Goal: Information Seeking & Learning: Learn about a topic

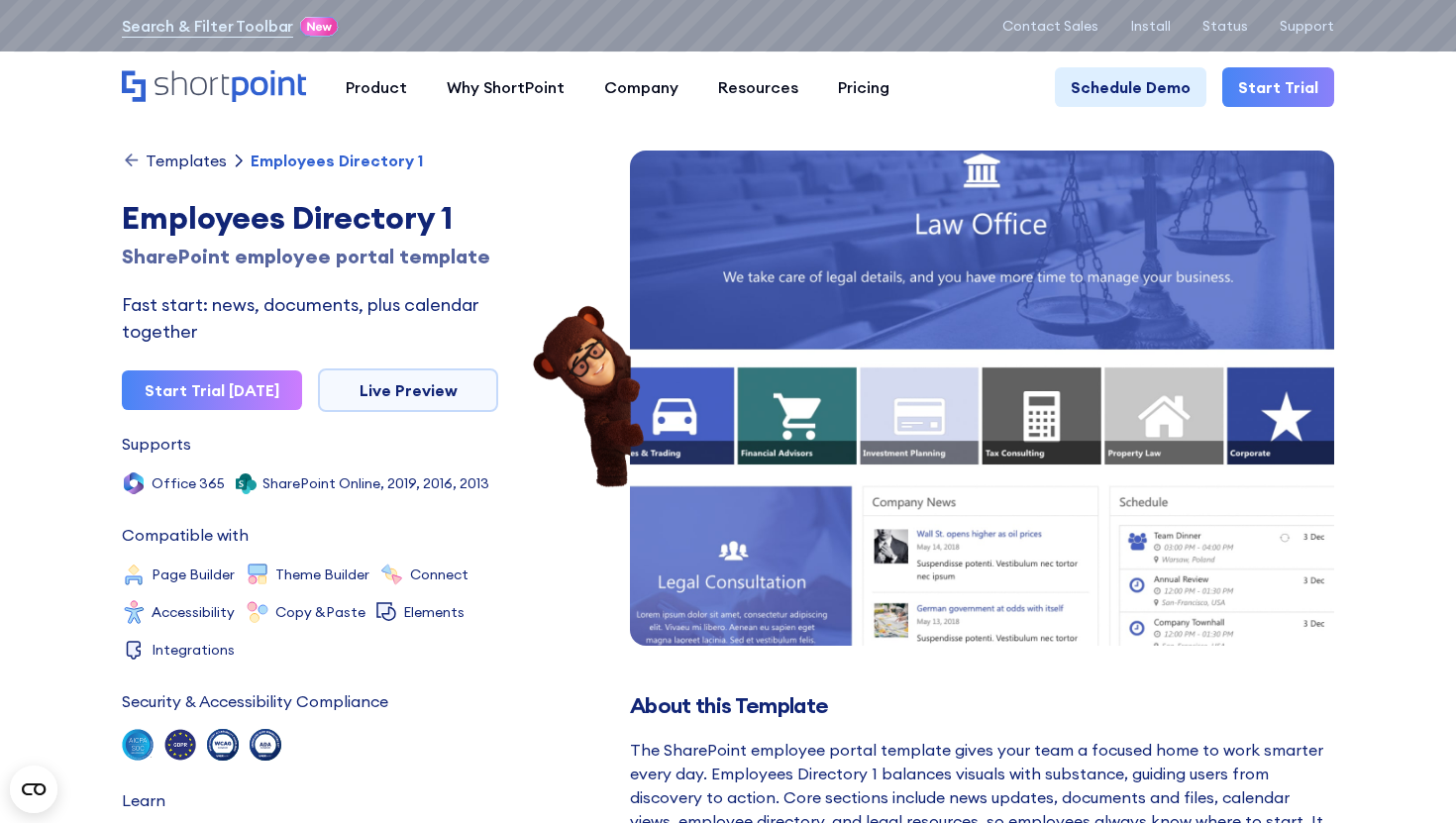
click at [182, 165] on div "Templates" at bounding box center [186, 161] width 81 height 16
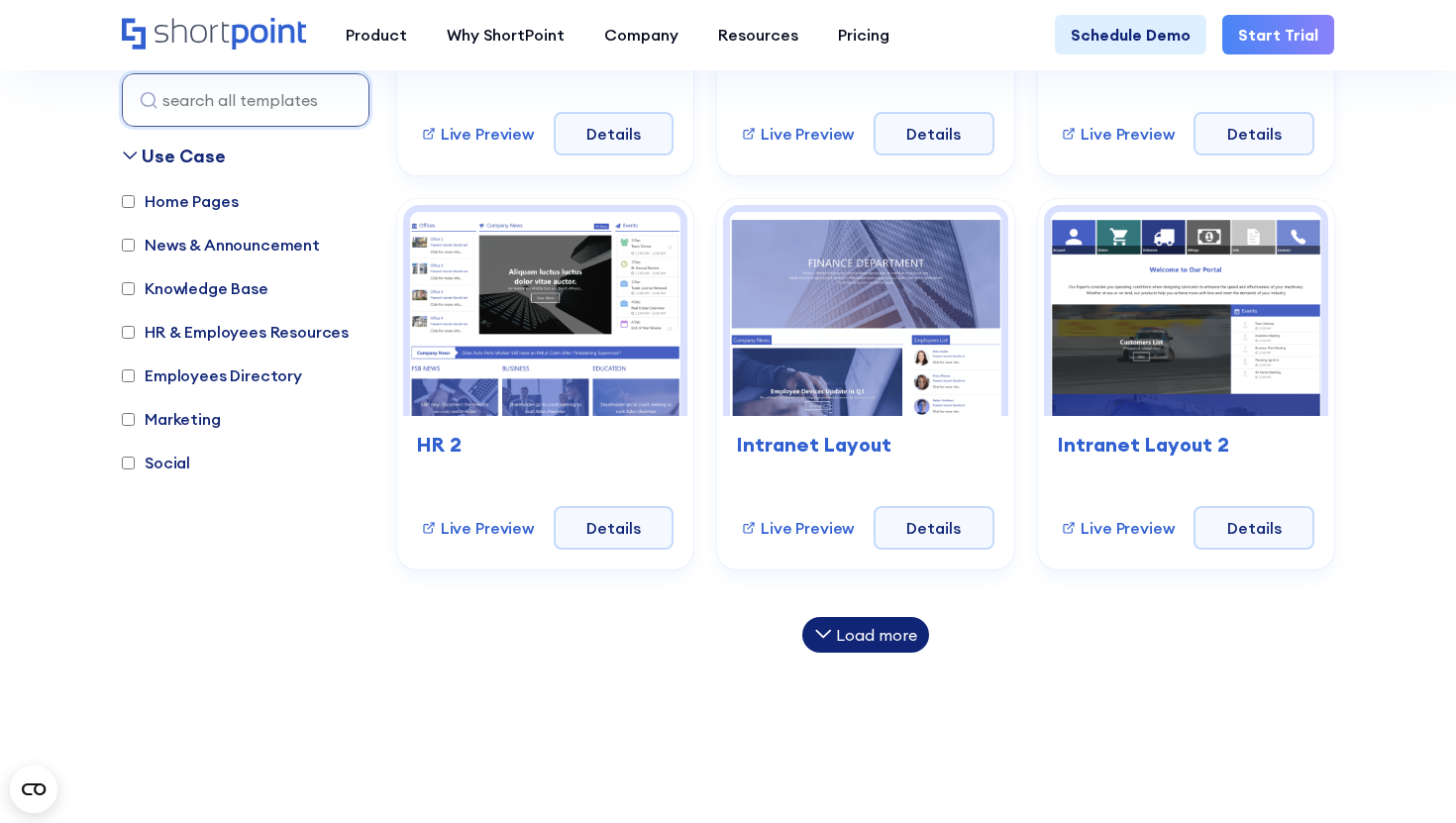
scroll to position [1499, 0]
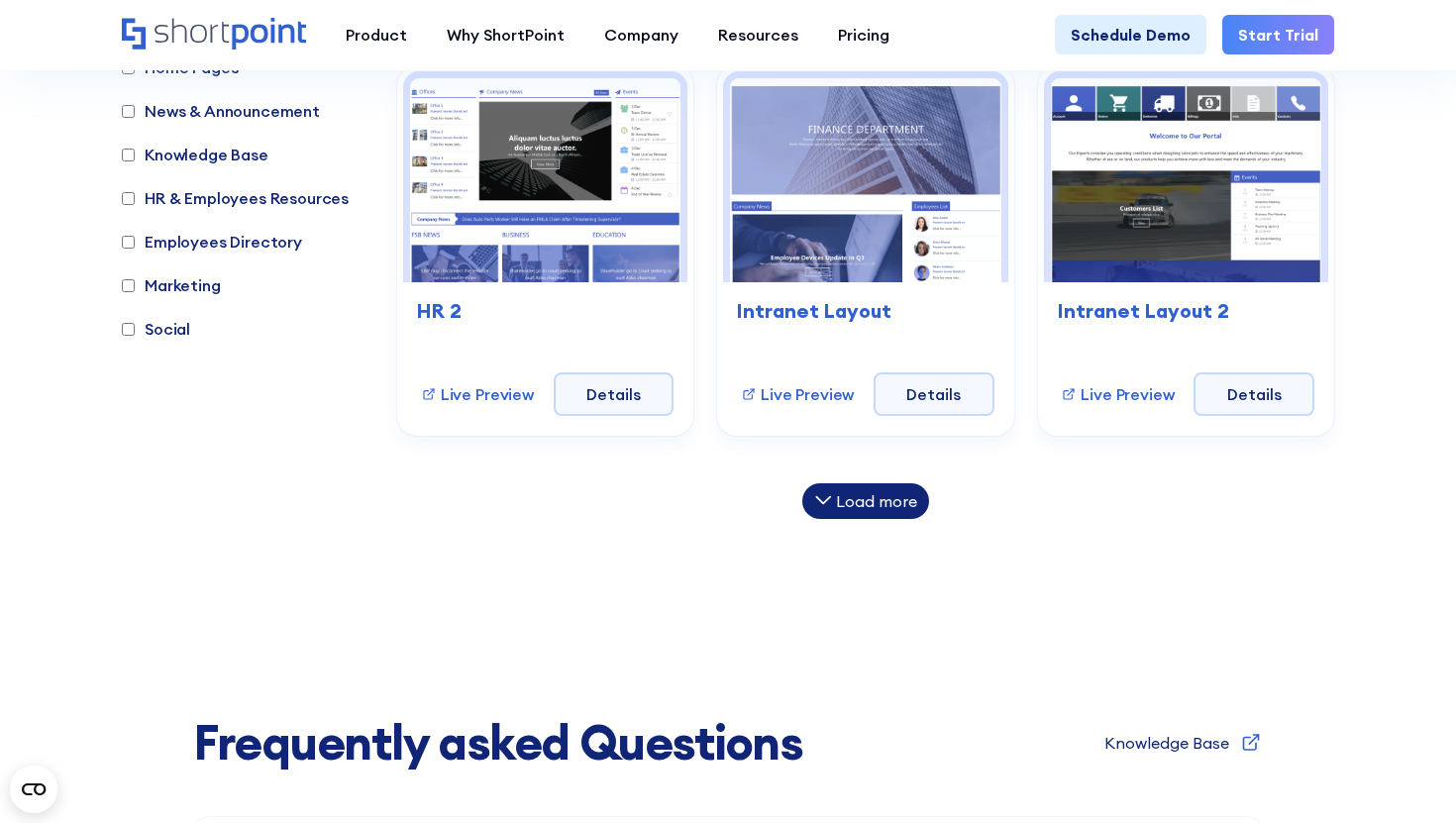
click at [853, 493] on div "Load more" at bounding box center [876, 501] width 81 height 16
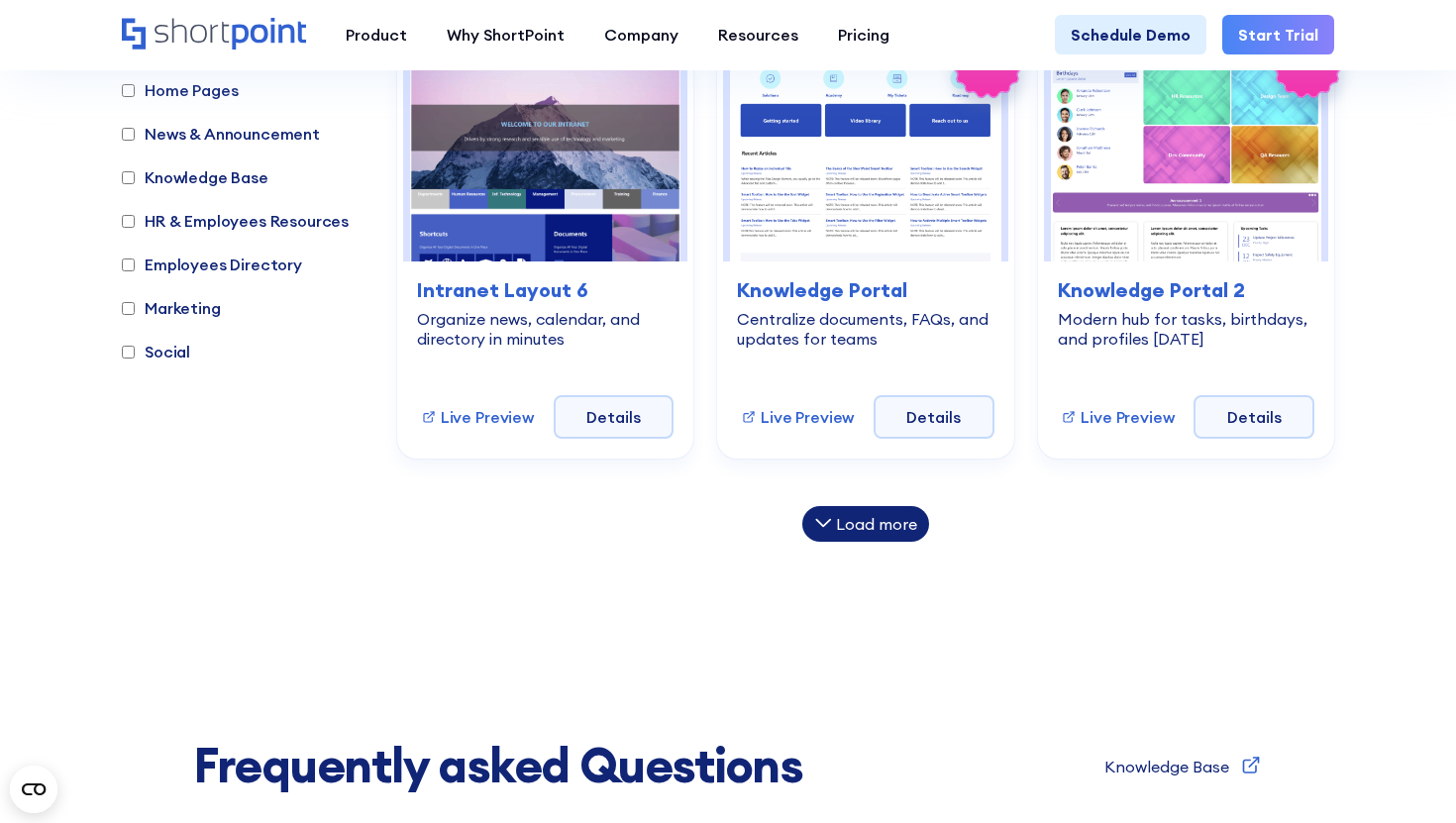
scroll to position [2609, 0]
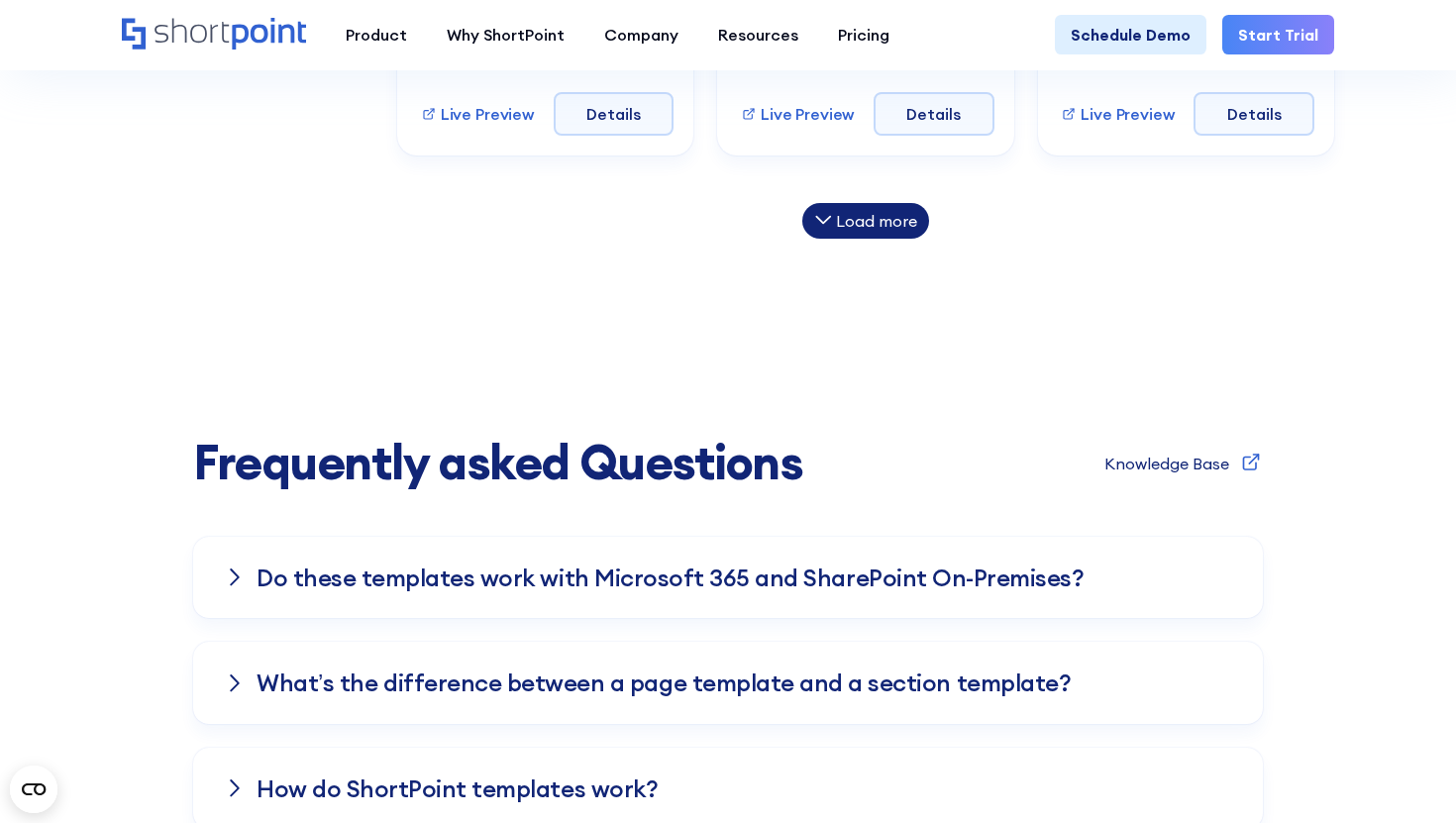
click at [867, 223] on div "Load more" at bounding box center [876, 221] width 81 height 16
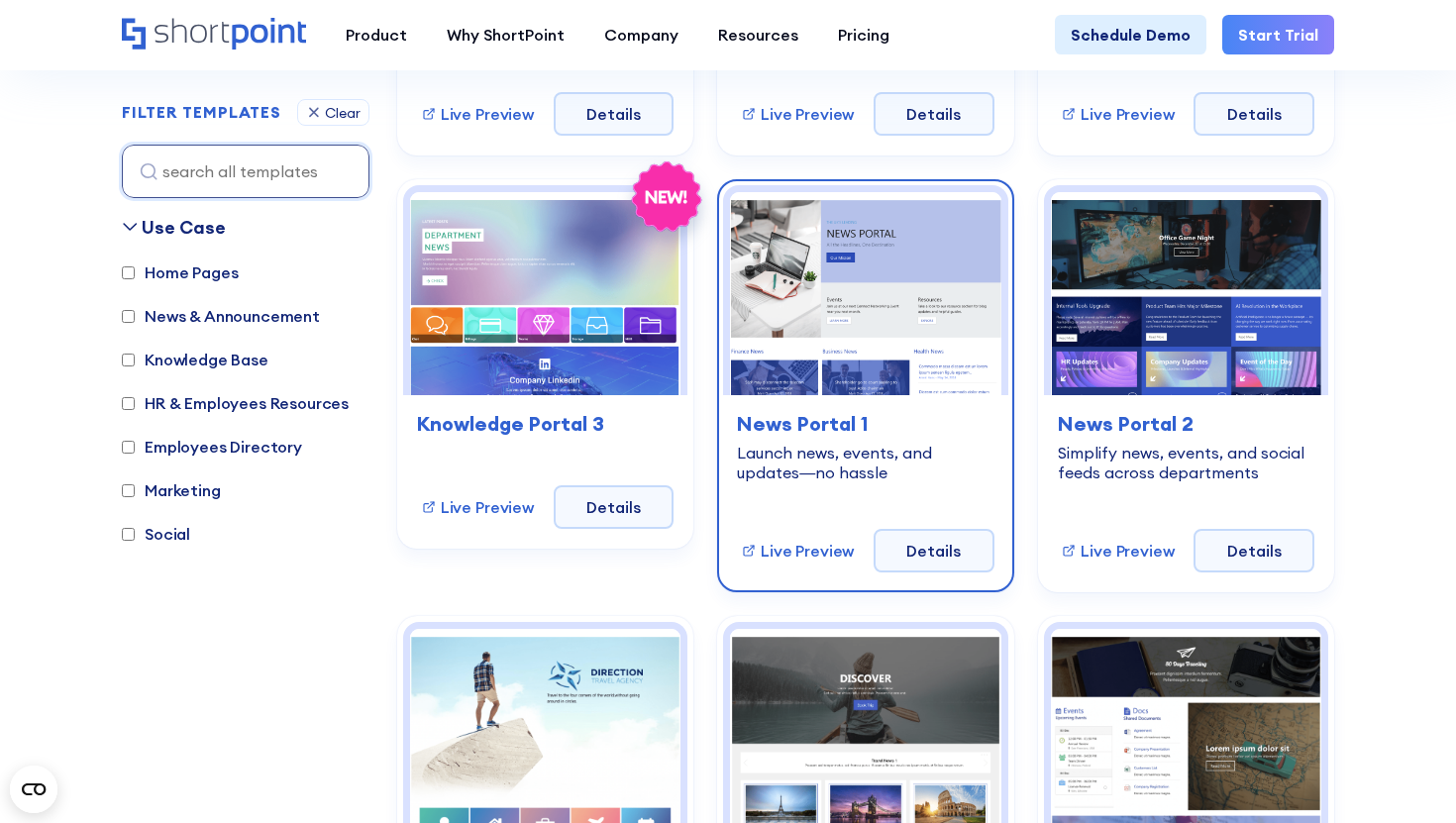
click at [777, 334] on img at bounding box center [865, 293] width 271 height 203
click at [954, 548] on link "Details" at bounding box center [934, 551] width 121 height 44
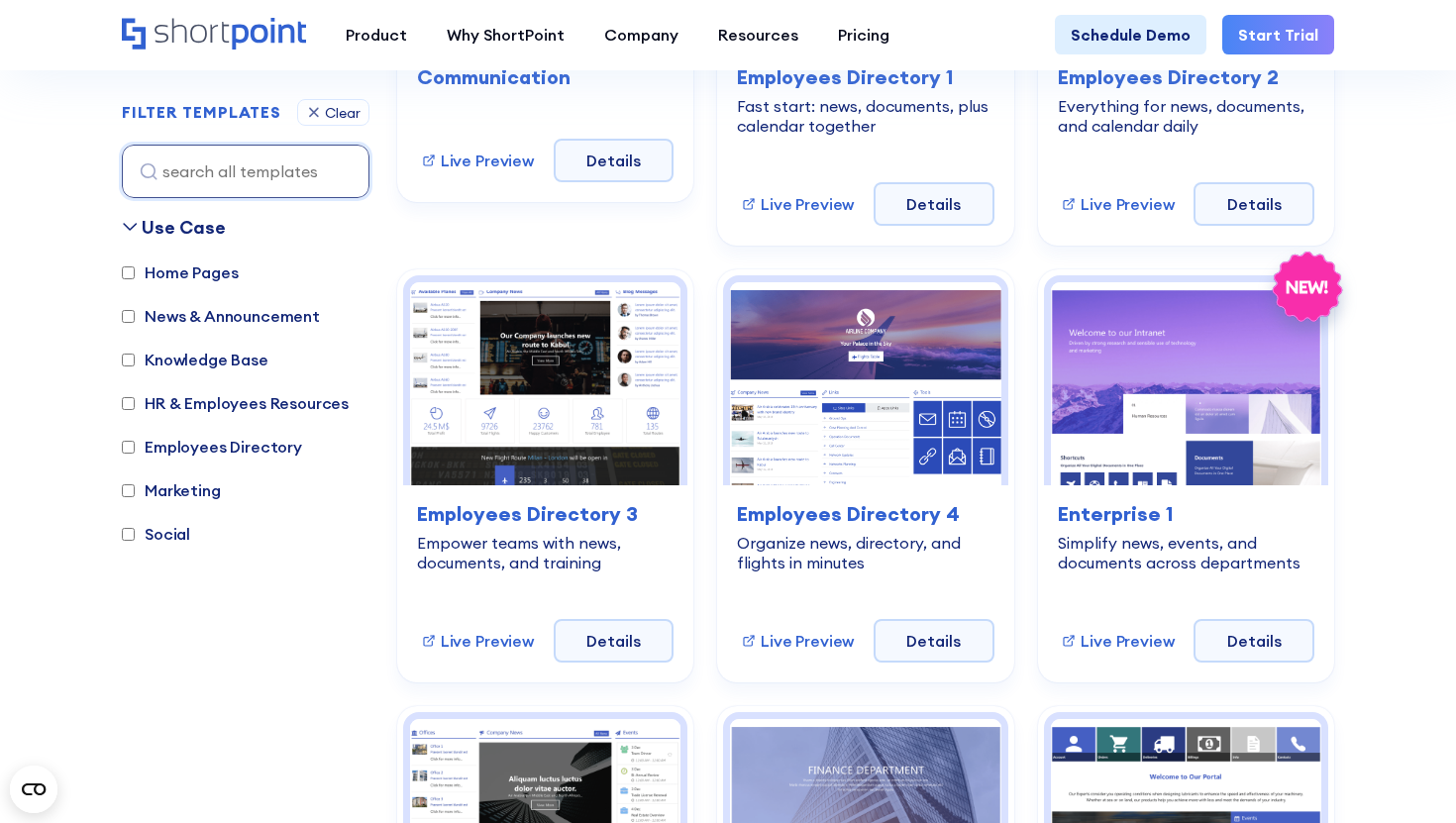
scroll to position [878, 0]
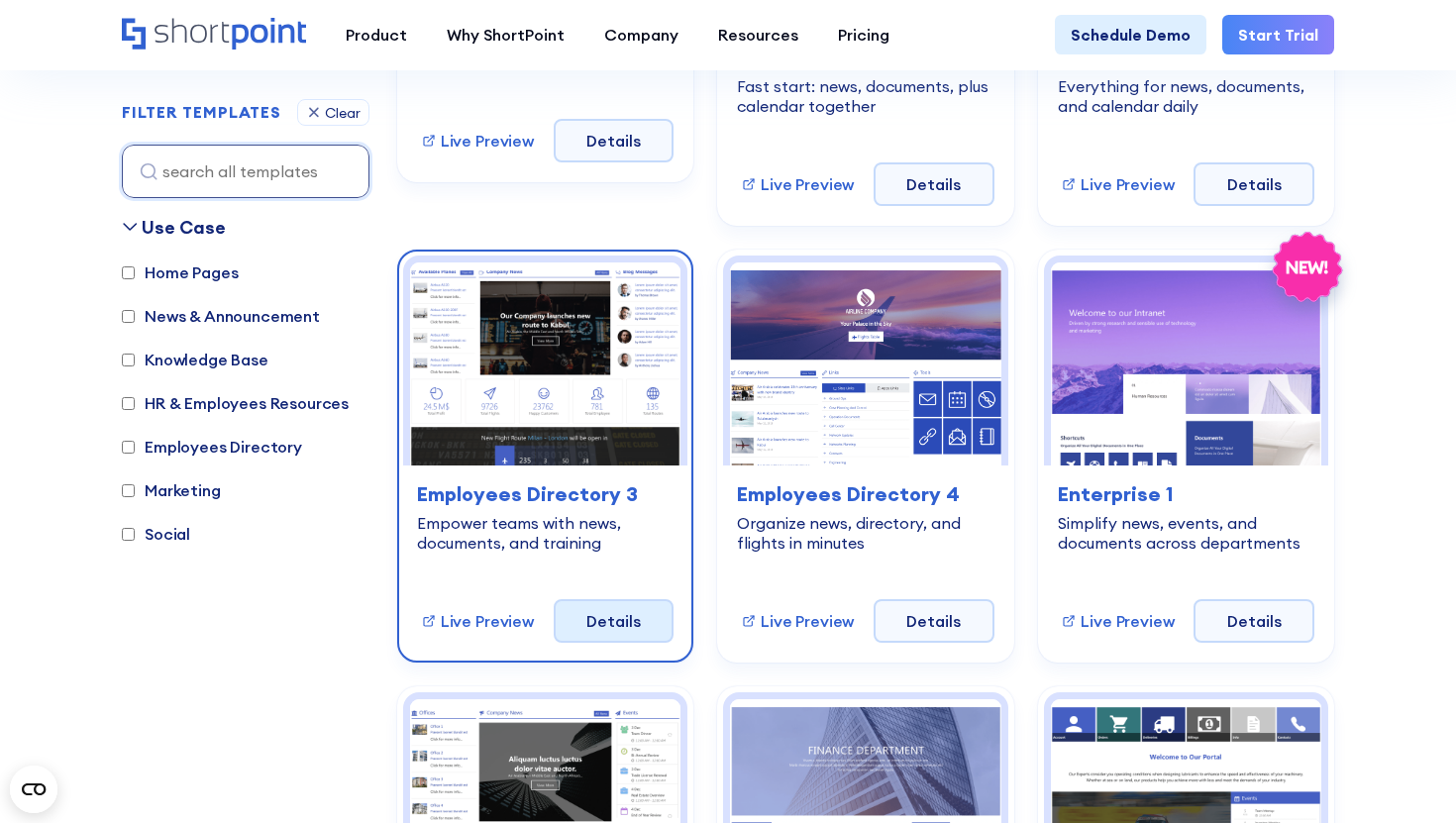
click at [640, 621] on link "Details" at bounding box center [613, 621] width 121 height 44
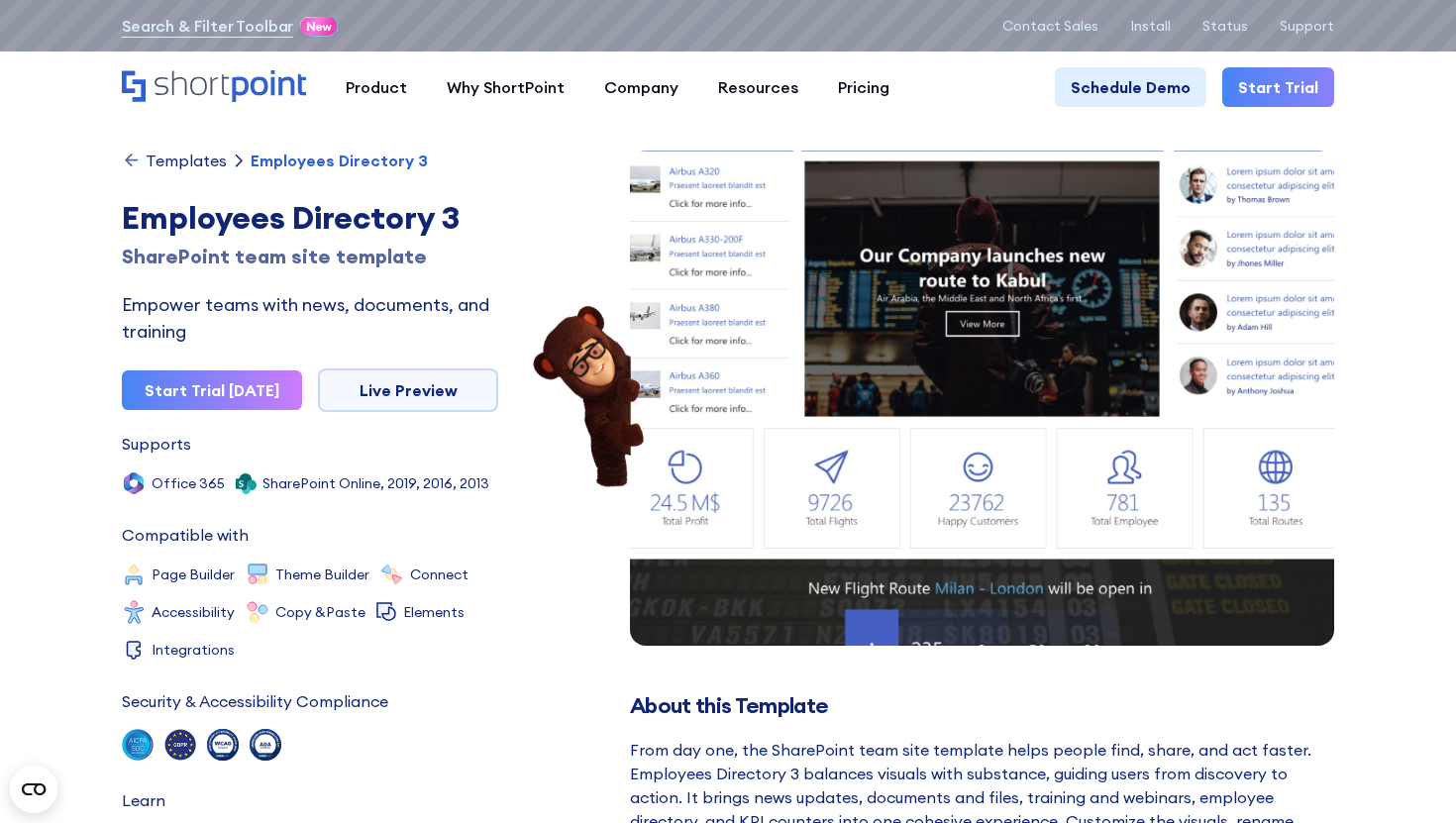
click at [153, 163] on div "Templates" at bounding box center [186, 161] width 81 height 16
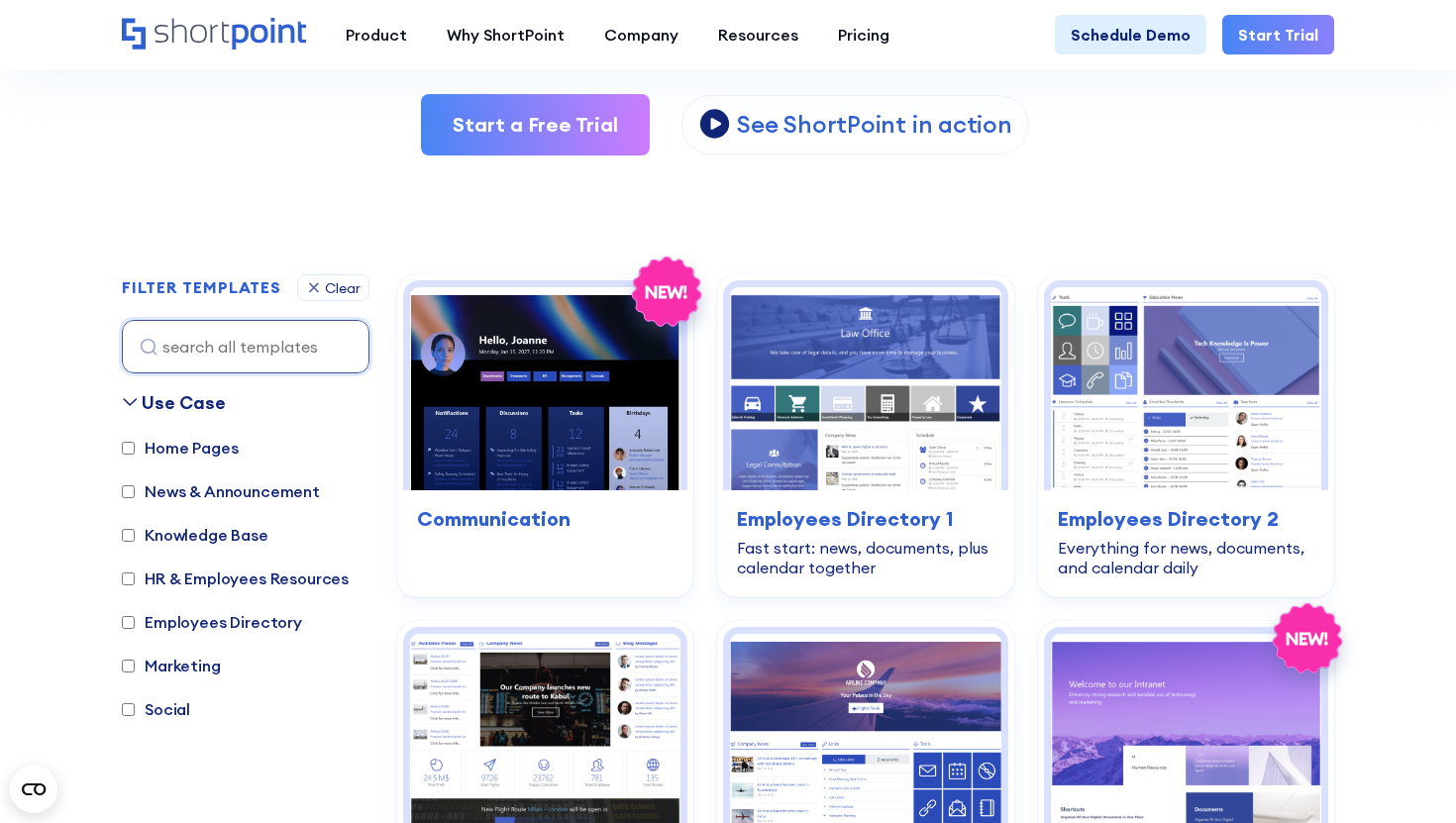
scroll to position [462, 0]
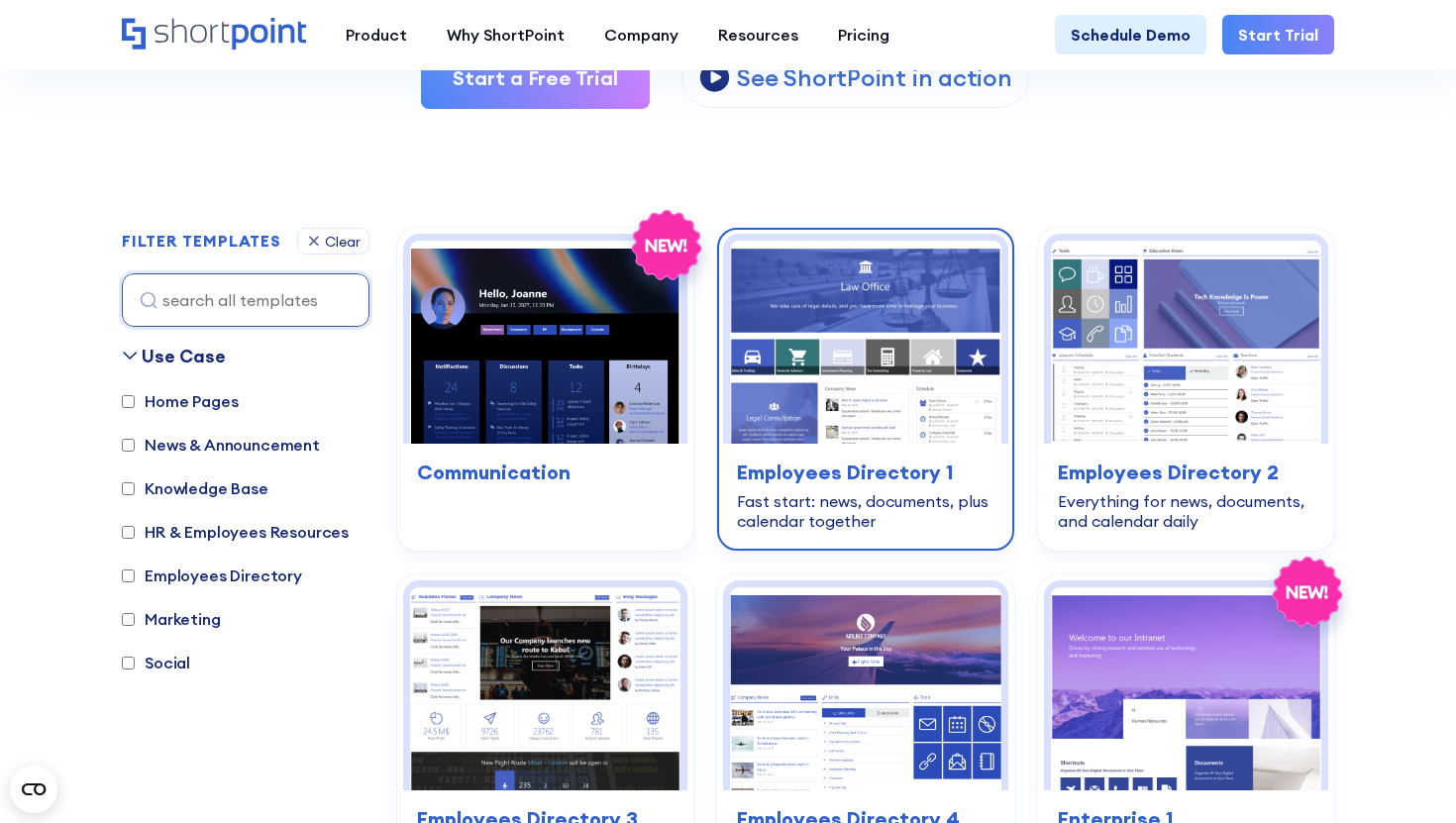
click at [860, 379] on img at bounding box center [865, 342] width 271 height 203
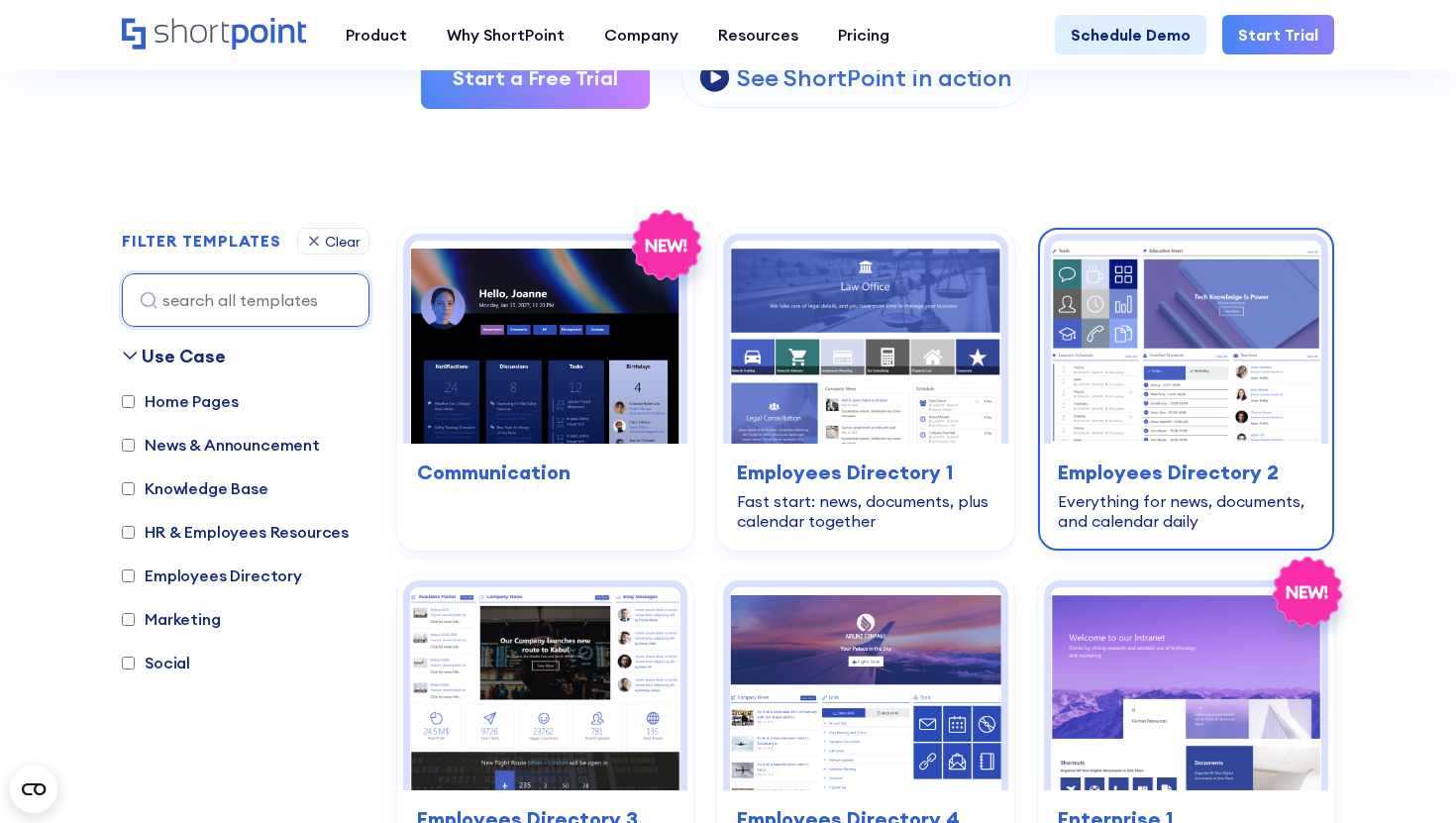
click at [1127, 361] on img at bounding box center [1185, 342] width 271 height 203
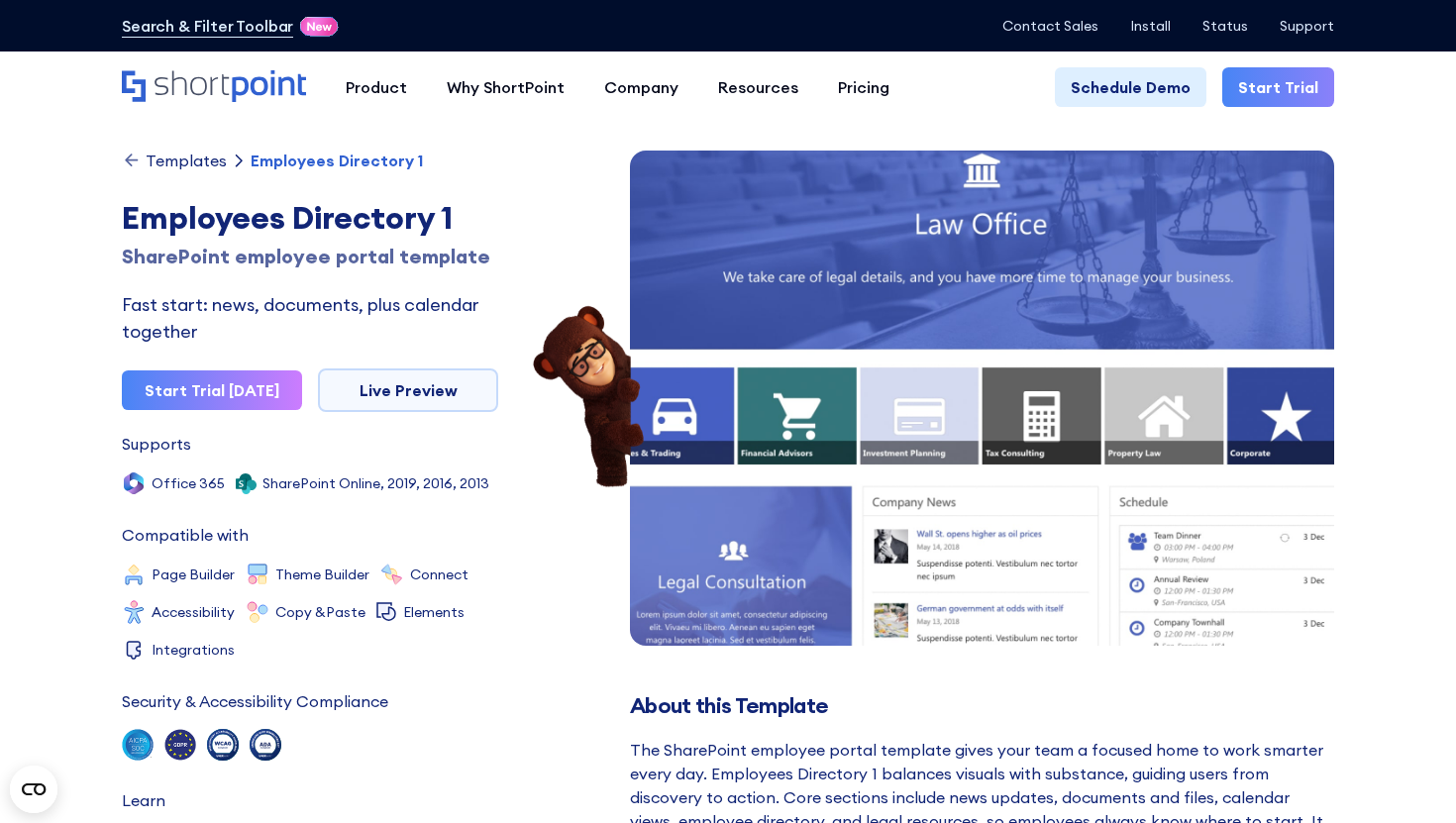
click at [167, 174] on div "Templates Employees Directory 1 Employees Directory 1 SharePoint employee porta…" at bounding box center [310, 502] width 376 height 704
click at [165, 164] on div "Templates" at bounding box center [186, 161] width 81 height 16
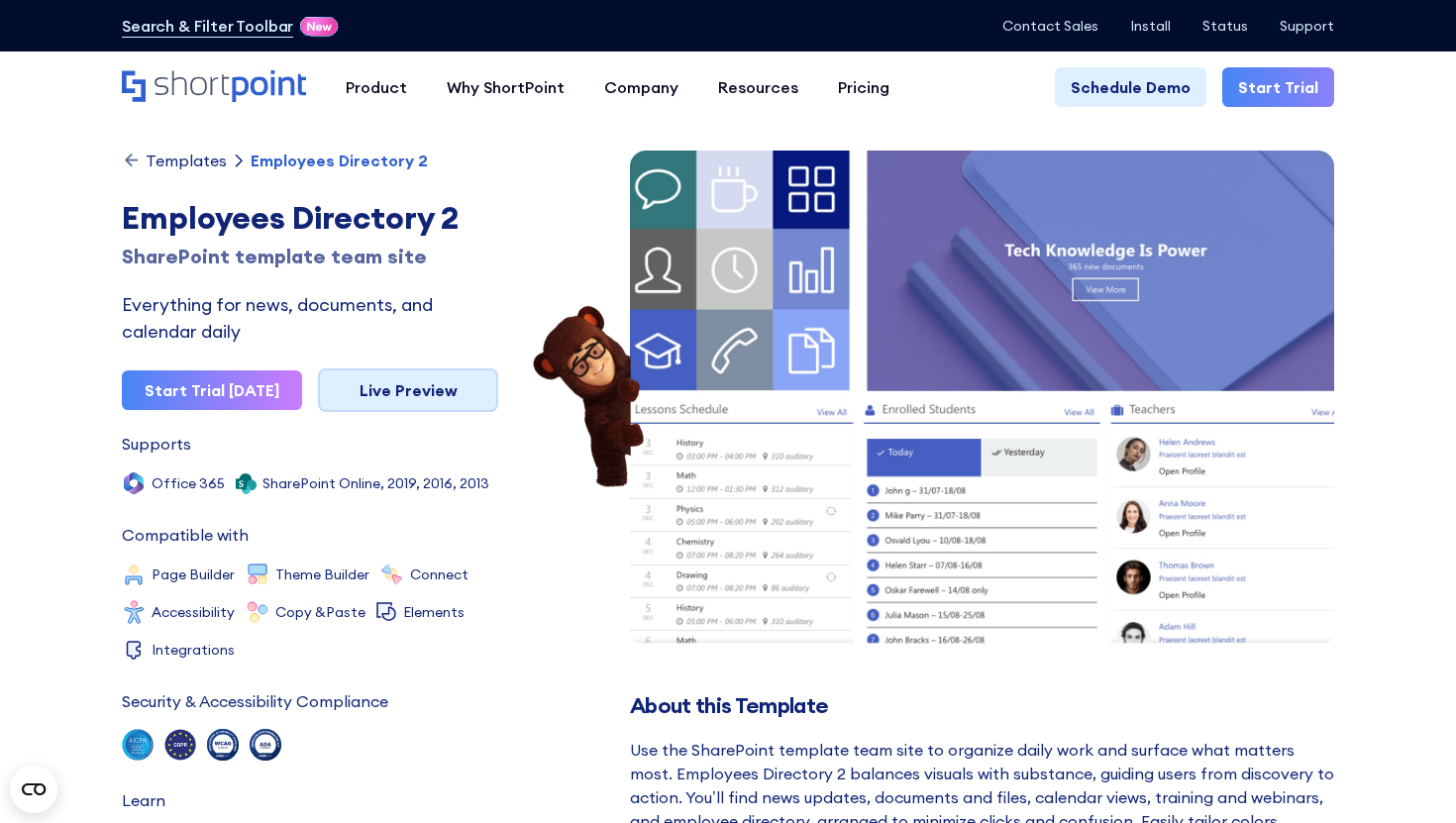
click at [368, 389] on link "Live Preview" at bounding box center [407, 391] width 181 height 44
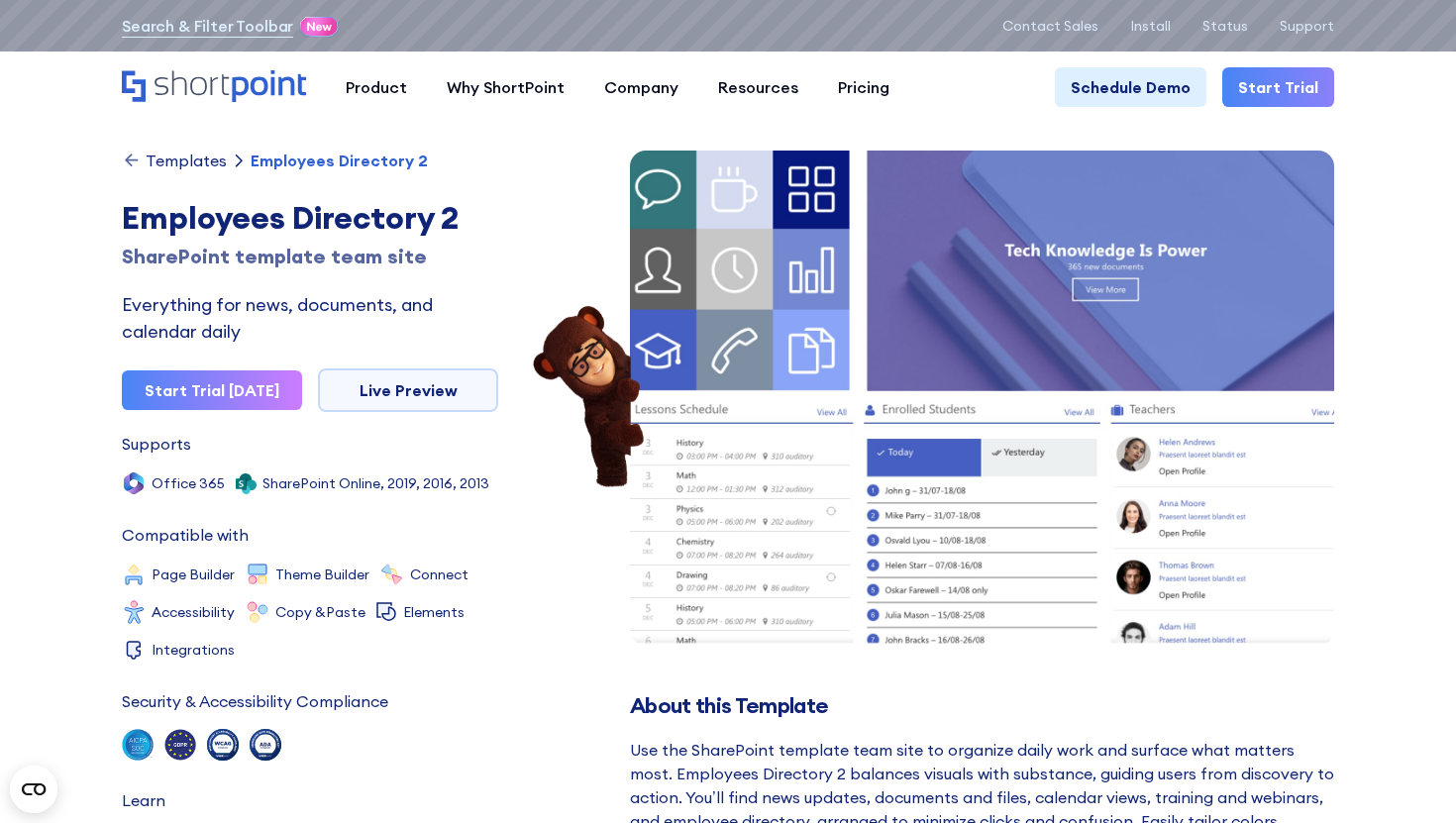
click at [176, 165] on div "Templates" at bounding box center [186, 161] width 81 height 16
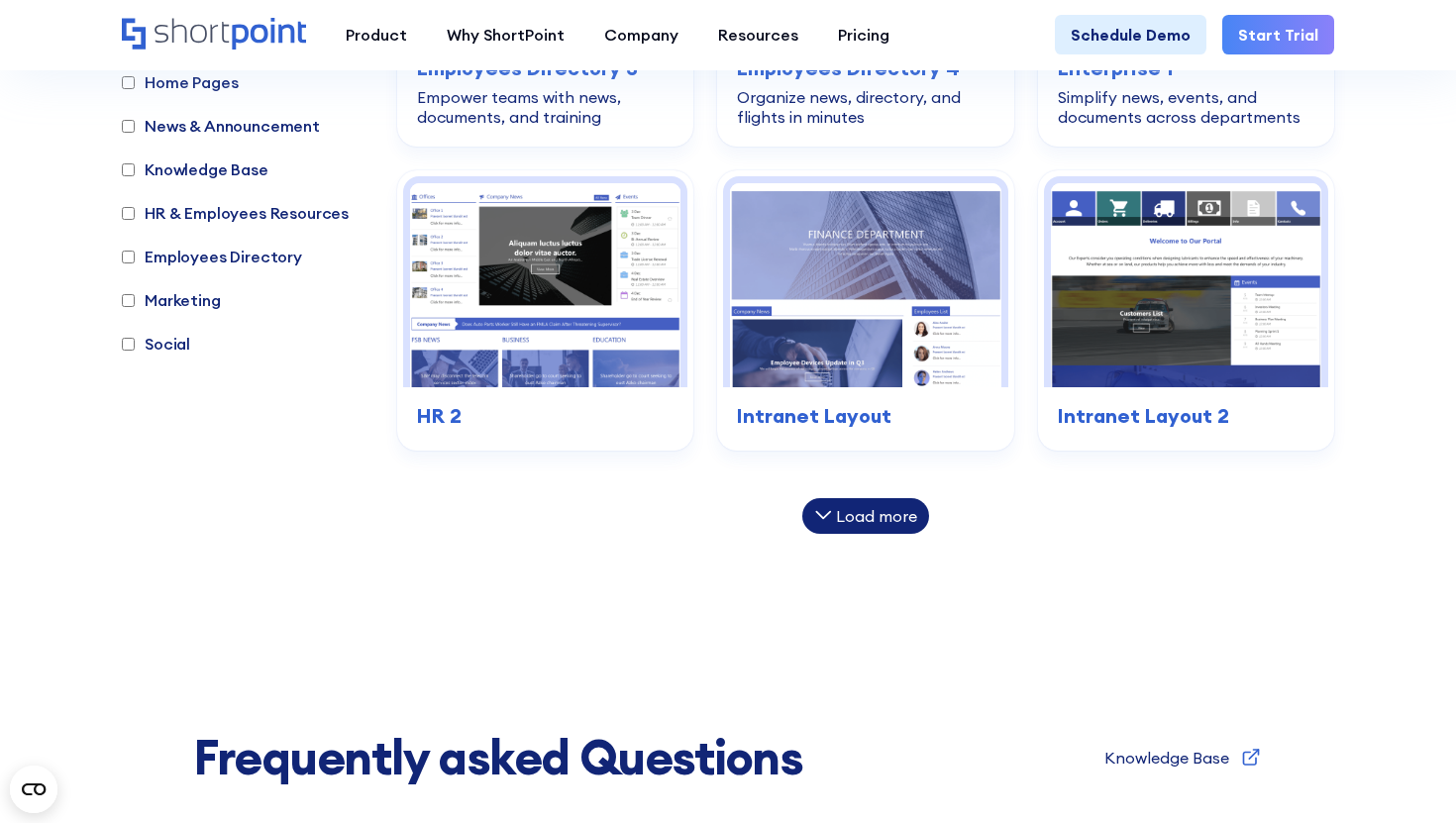
scroll to position [1215, 0]
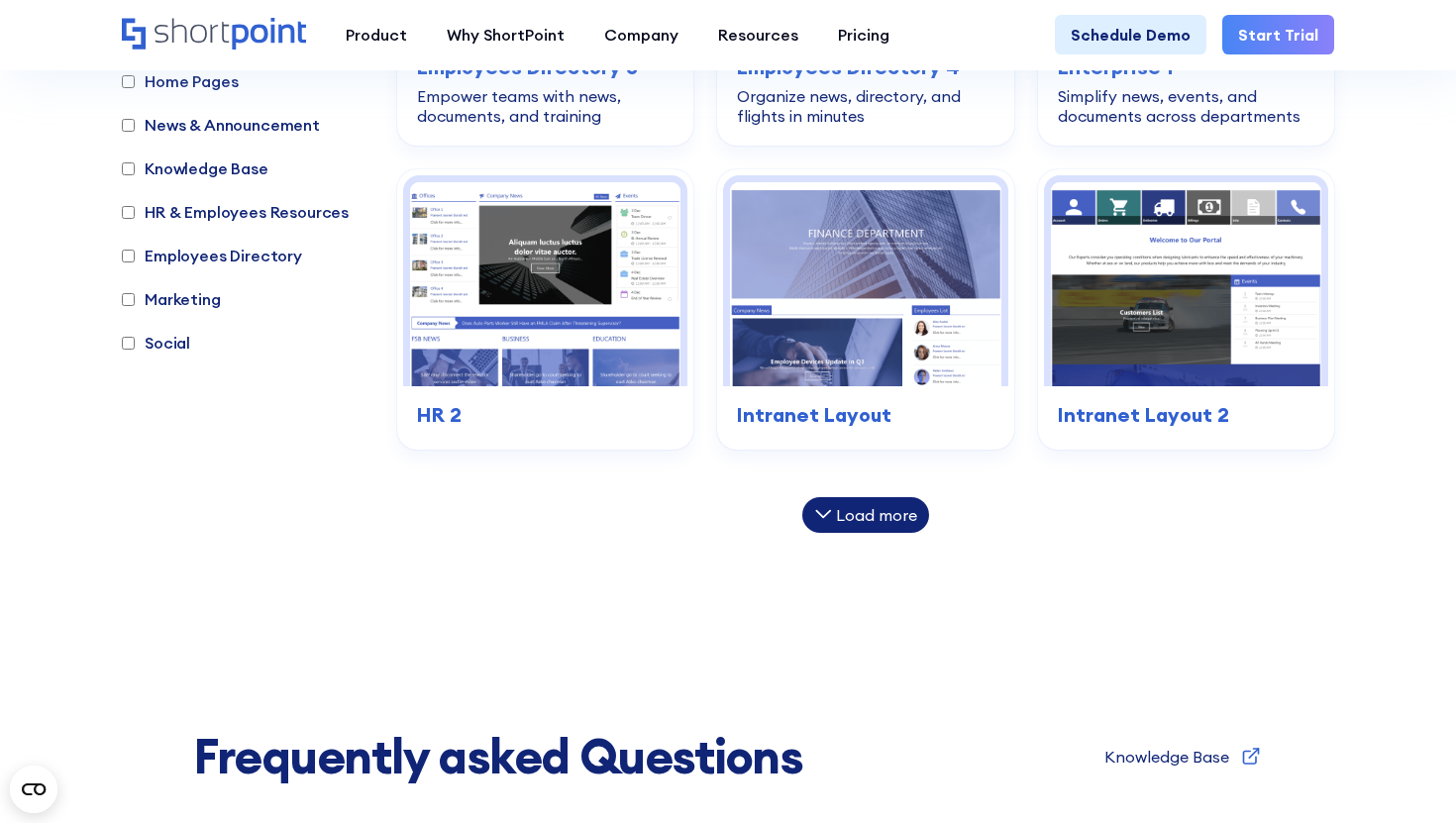
click at [869, 509] on div "Load more" at bounding box center [876, 515] width 81 height 16
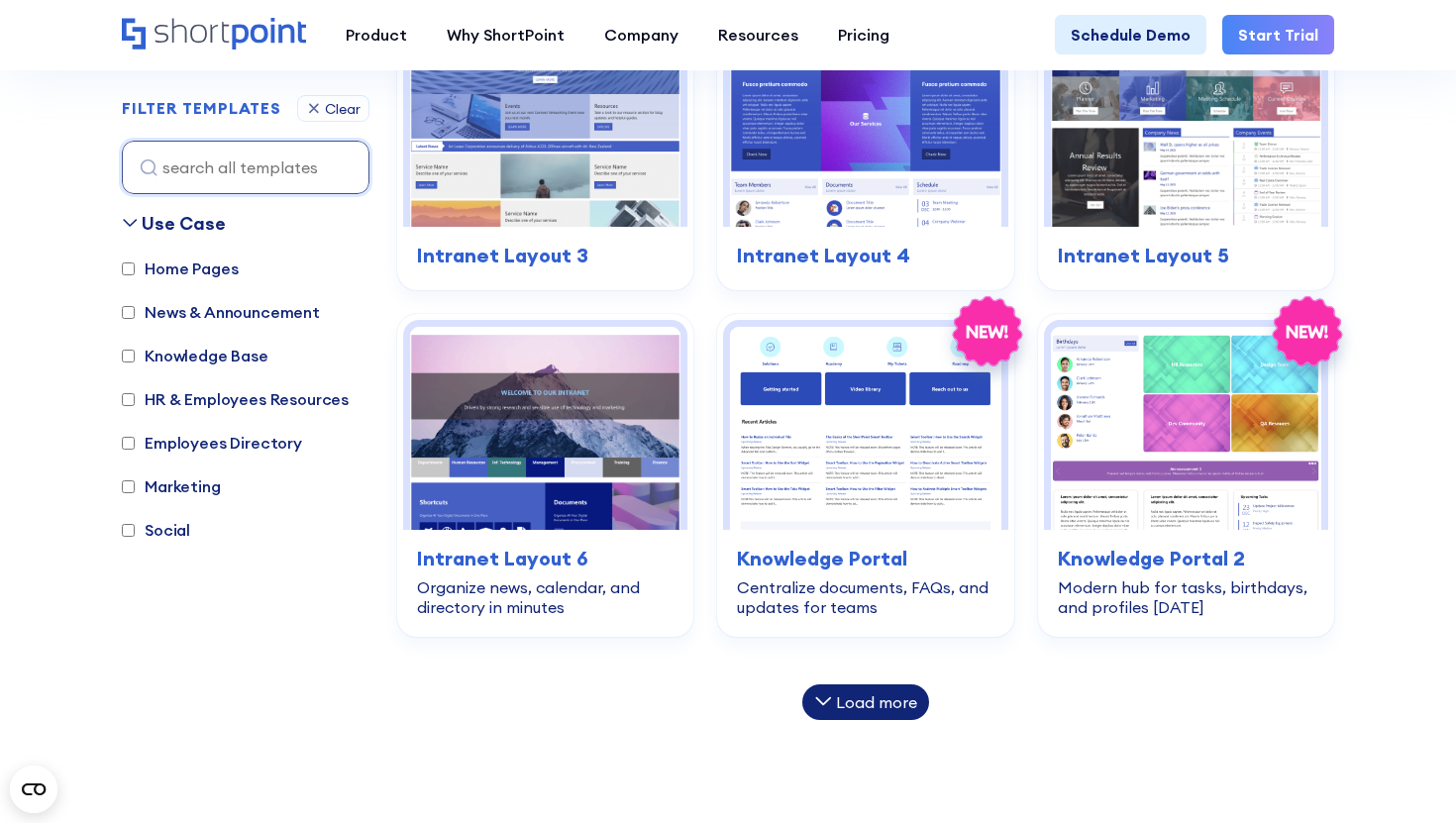
scroll to position [1523, 0]
